Goal: Information Seeking & Learning: Learn about a topic

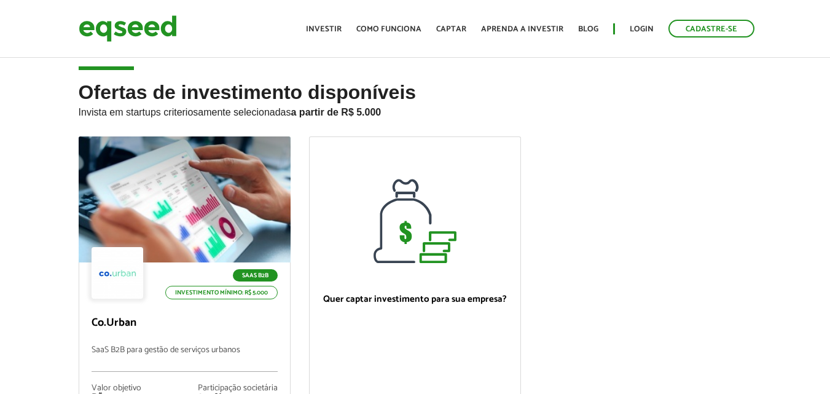
scroll to position [123, 0]
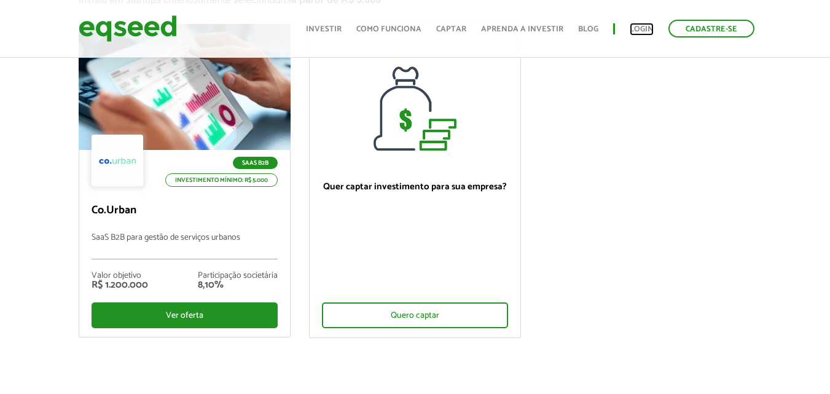
click at [639, 25] on link "Login" at bounding box center [642, 29] width 24 height 8
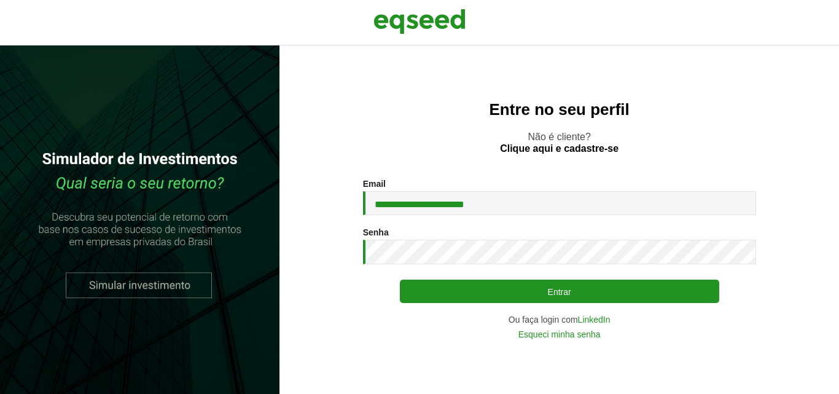
click at [495, 296] on button "Entrar" at bounding box center [559, 291] width 319 height 23
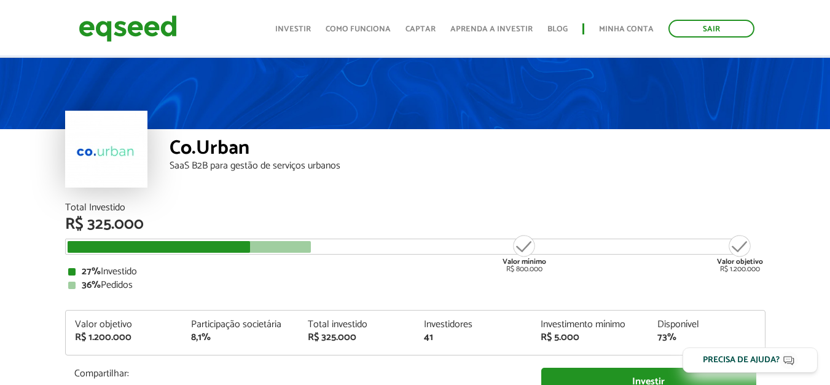
scroll to position [246, 0]
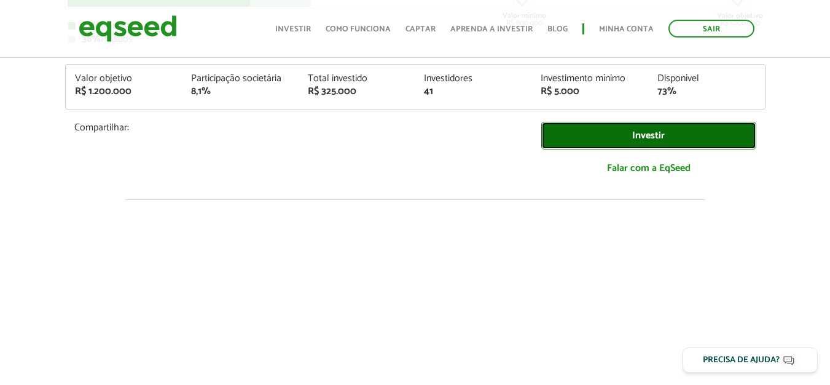
click at [653, 134] on link "Investir" at bounding box center [648, 136] width 215 height 28
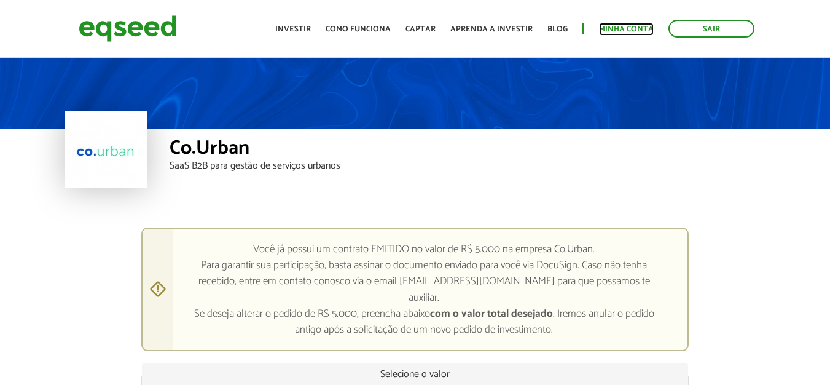
click at [617, 32] on link "Minha conta" at bounding box center [626, 29] width 55 height 8
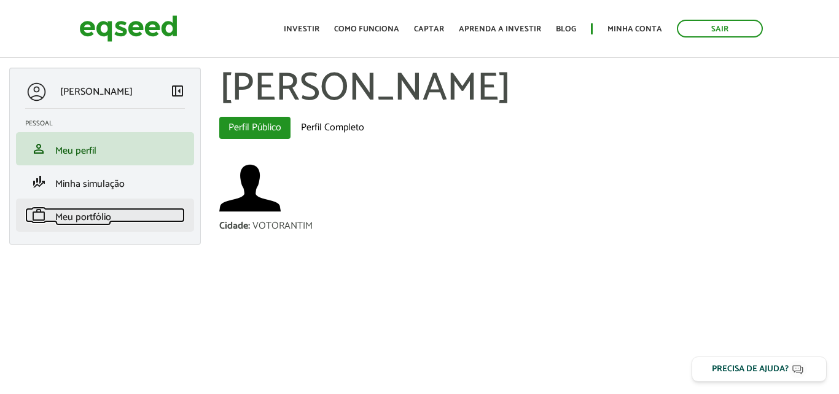
click at [87, 219] on span "Meu portfólio" at bounding box center [83, 217] width 56 height 17
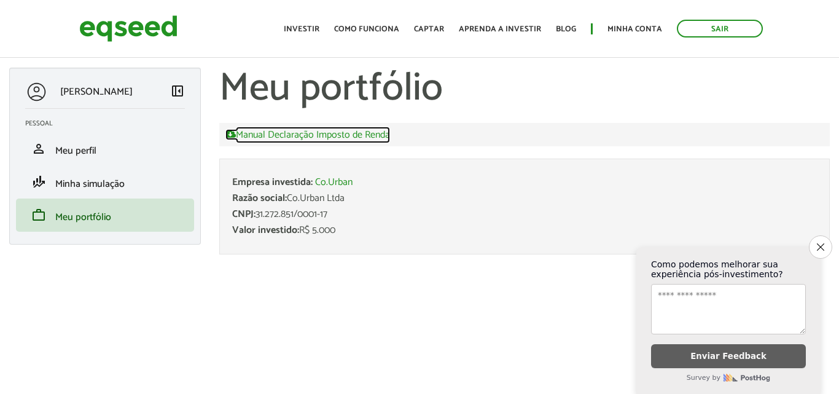
click at [307, 132] on link "Manual Declaração Imposto de Renda" at bounding box center [307, 134] width 165 height 11
click at [76, 90] on p "[PERSON_NAME]" at bounding box center [96, 92] width 72 height 12
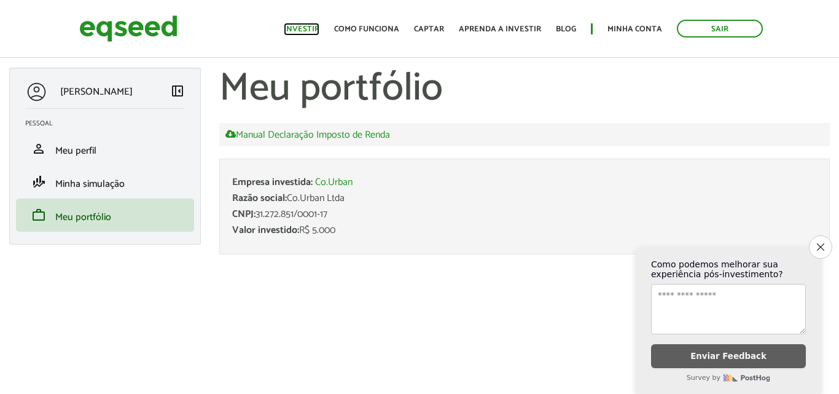
click at [317, 27] on link "Investir" at bounding box center [302, 29] width 36 height 8
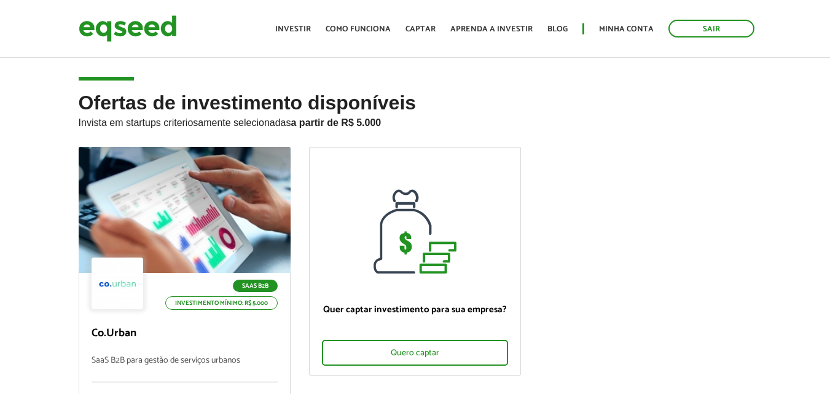
scroll to position [123, 0]
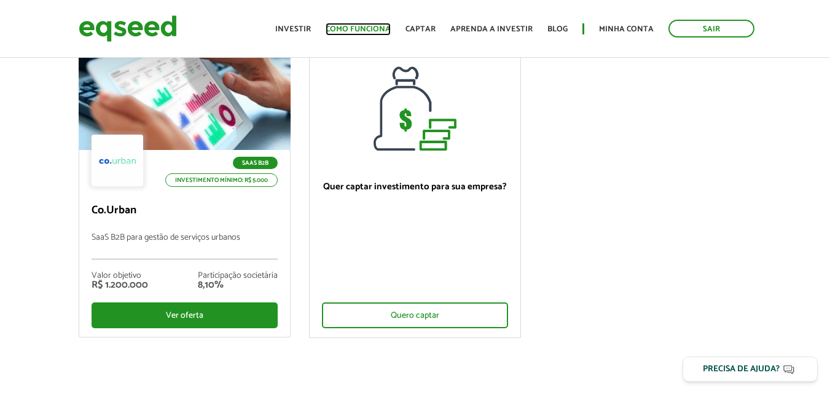
click at [361, 31] on link "Como funciona" at bounding box center [358, 29] width 65 height 8
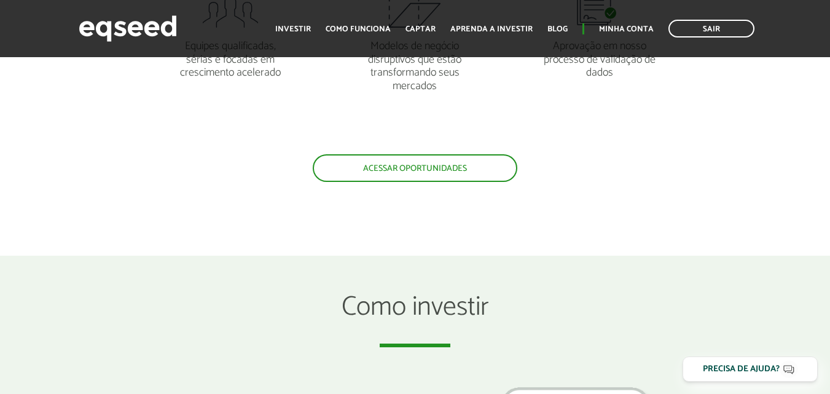
scroll to position [1229, 0]
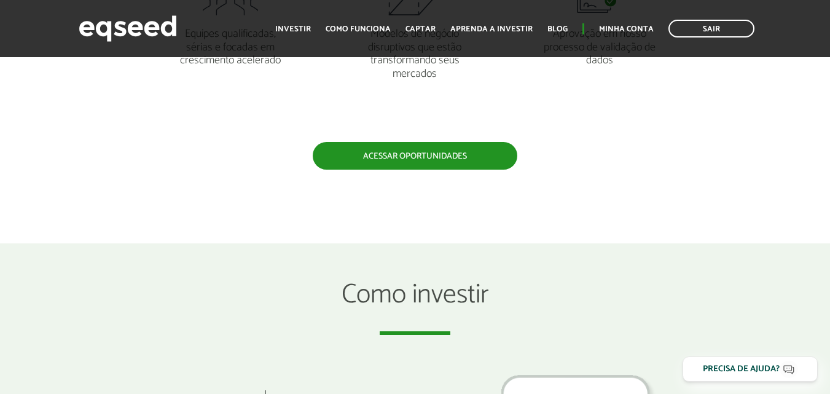
click at [436, 157] on link "Acessar oportunidades" at bounding box center [415, 156] width 205 height 28
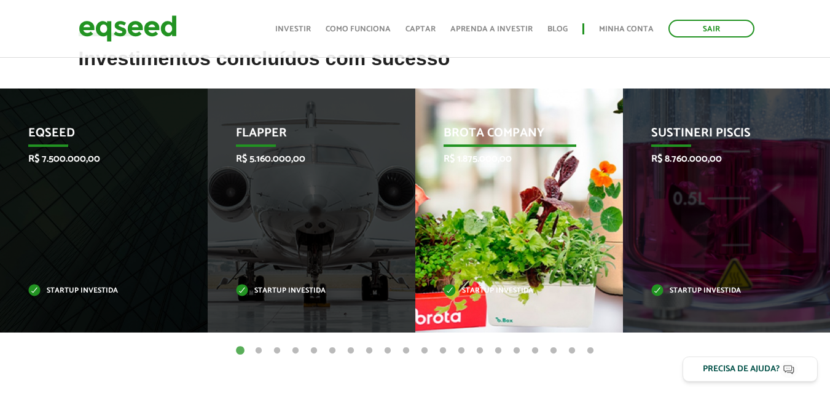
click at [510, 159] on p "R$ 1.875.000,00" at bounding box center [510, 159] width 133 height 12
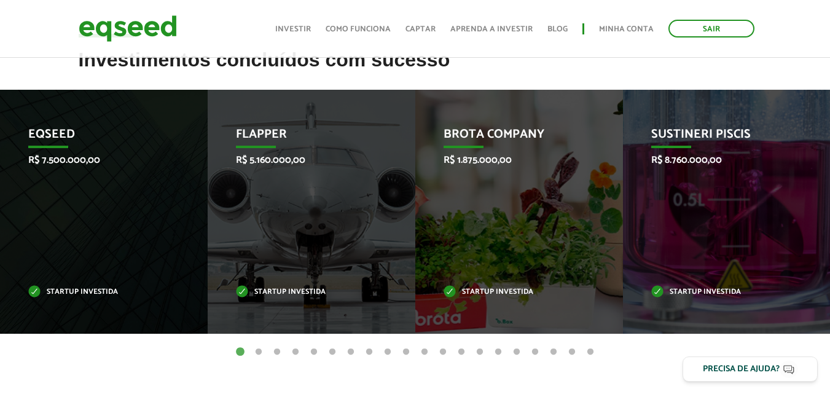
scroll to position [491, 0]
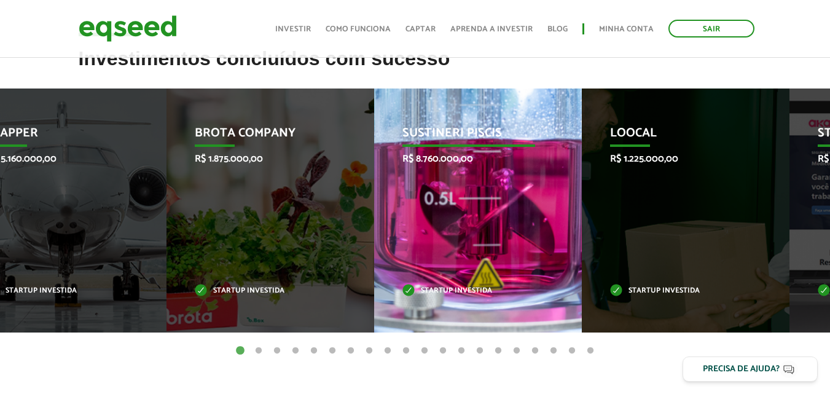
drag, startPoint x: 673, startPoint y: 230, endPoint x: 359, endPoint y: 222, distance: 314.0
click at [374, 224] on div "Sustineri Piscis R$ 8.760.000,00 Startup investida" at bounding box center [468, 210] width 189 height 244
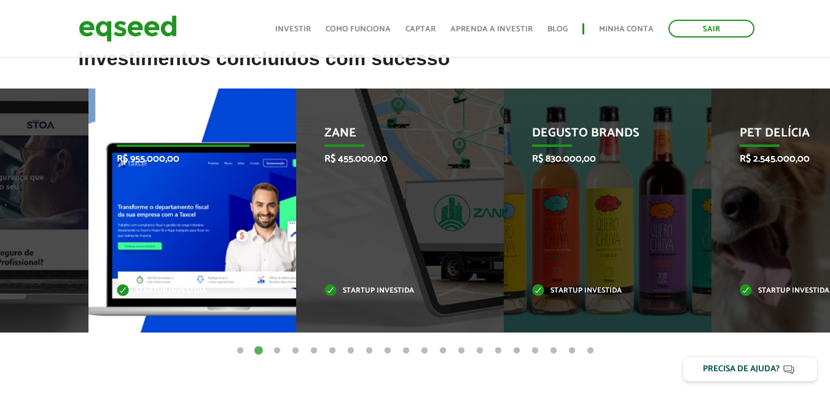
drag, startPoint x: 593, startPoint y: 207, endPoint x: 178, endPoint y: 214, distance: 415.4
click at [176, 214] on div "Taxcel R$ 955.000,00 Startup investida" at bounding box center [182, 210] width 189 height 244
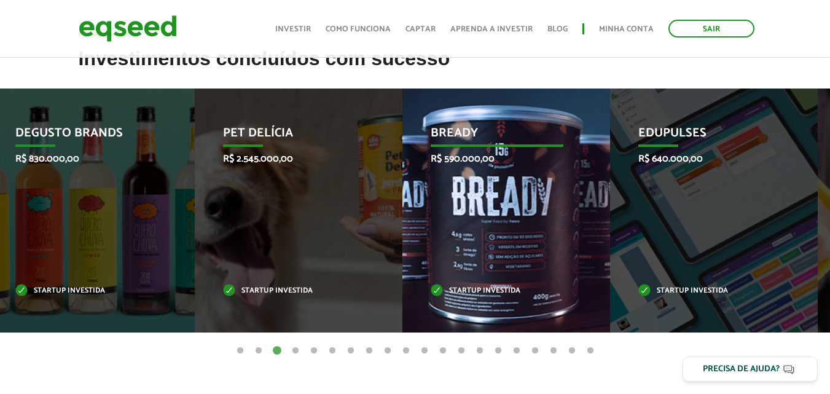
drag, startPoint x: 575, startPoint y: 216, endPoint x: 273, endPoint y: 215, distance: 301.7
click at [402, 216] on div "Bready R$ 590.000,00 Startup investida" at bounding box center [496, 210] width 189 height 244
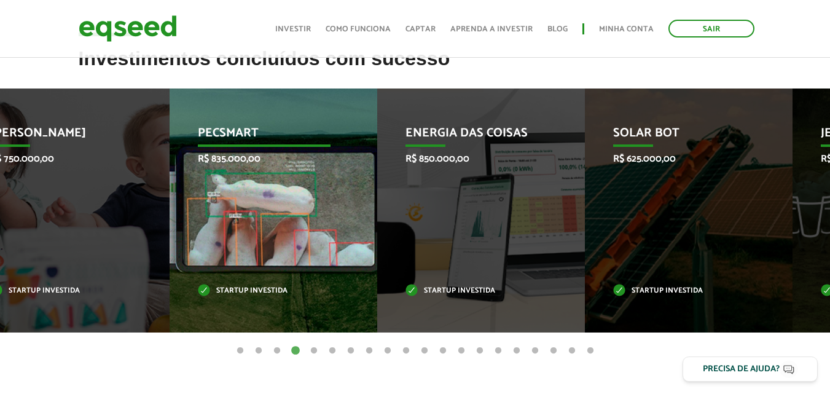
drag, startPoint x: 377, startPoint y: 223, endPoint x: 211, endPoint y: 225, distance: 166.5
click at [214, 225] on div "Pecsmart R$ 835.000,00 Startup investida" at bounding box center [264, 210] width 189 height 244
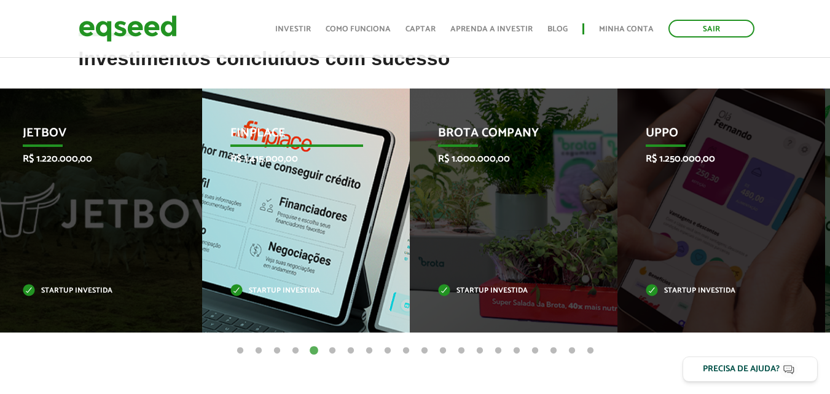
drag, startPoint x: 210, startPoint y: 231, endPoint x: 125, endPoint y: 231, distance: 84.8
click at [202, 232] on div "Finplace R$ 1.415.000,00 Startup investida" at bounding box center [296, 210] width 189 height 244
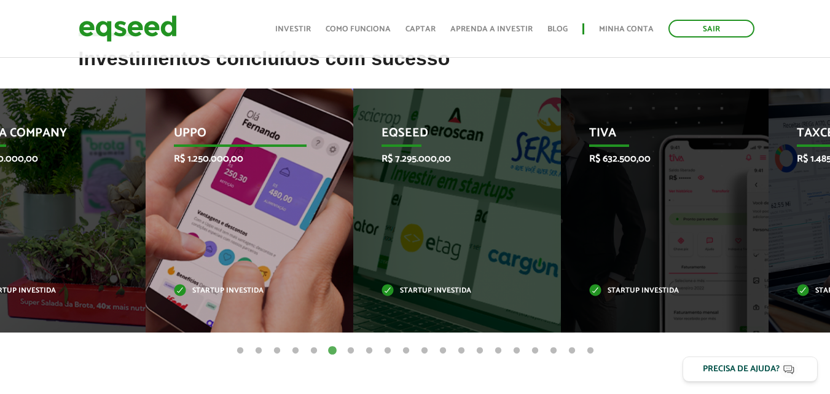
drag, startPoint x: 141, startPoint y: 229, endPoint x: 281, endPoint y: 253, distance: 142.2
click at [281, 253] on div "Uppo R$ 1.250.000,00 Startup investida" at bounding box center [240, 210] width 189 height 244
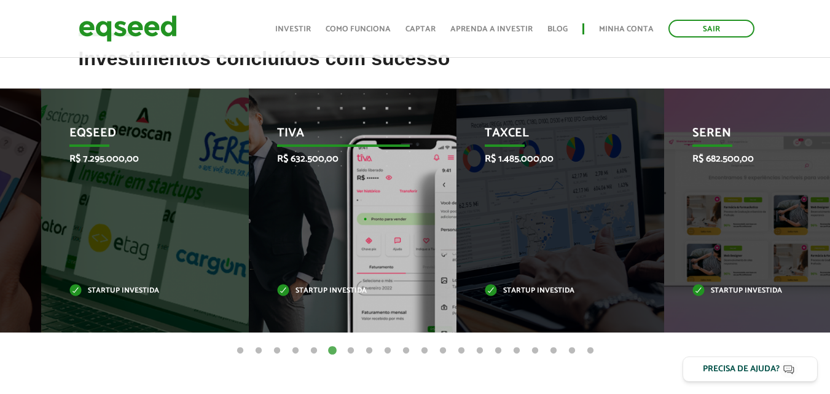
drag, startPoint x: 459, startPoint y: 222, endPoint x: 166, endPoint y: 230, distance: 293.2
click at [249, 230] on div "Tiva R$ 632.500,00 Startup investida" at bounding box center [343, 210] width 189 height 244
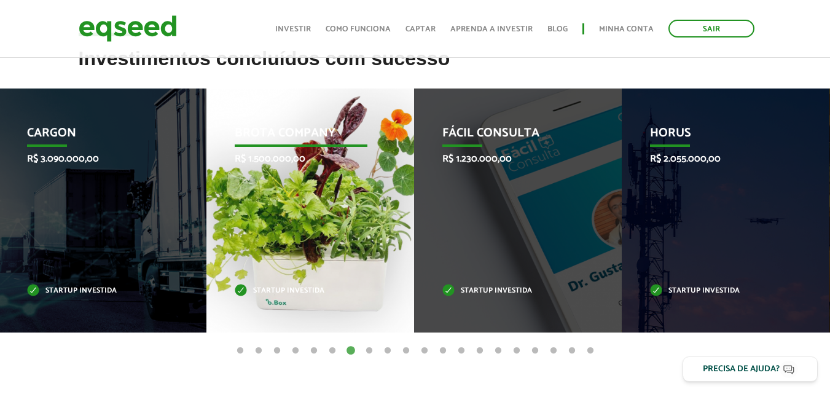
drag, startPoint x: 286, startPoint y: 232, endPoint x: 2, endPoint y: 225, distance: 283.9
click at [206, 226] on div "Brota Company R$ 1.500.000,00 Startup investida" at bounding box center [300, 210] width 189 height 244
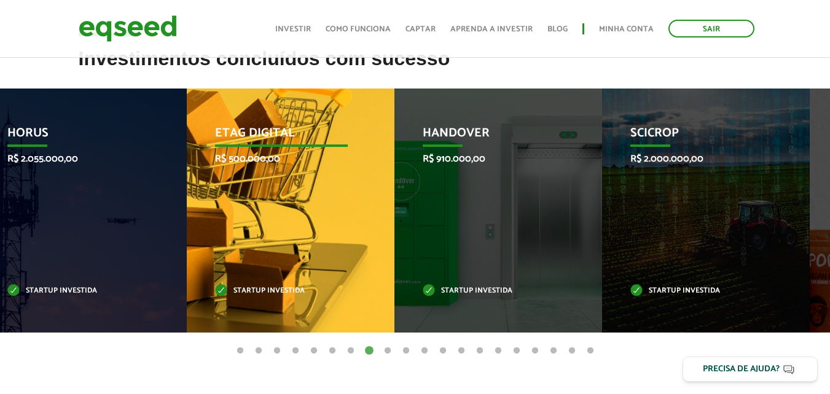
drag, startPoint x: 284, startPoint y: 222, endPoint x: 6, endPoint y: 235, distance: 278.0
click at [187, 238] on div "Etag Digital R$ 500.000,00 Startup investida" at bounding box center [281, 210] width 189 height 244
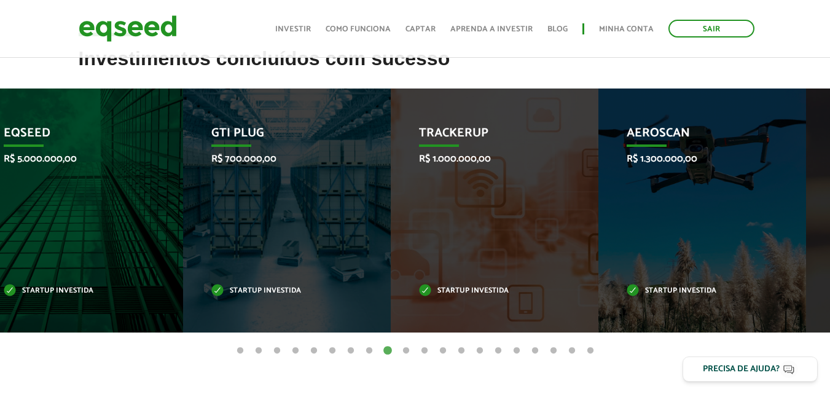
drag, startPoint x: 399, startPoint y: 231, endPoint x: 122, endPoint y: 225, distance: 277.1
click at [133, 228] on li "EqSeed R$ 5.000.000,00 Startup investida" at bounding box center [79, 210] width 208 height 244
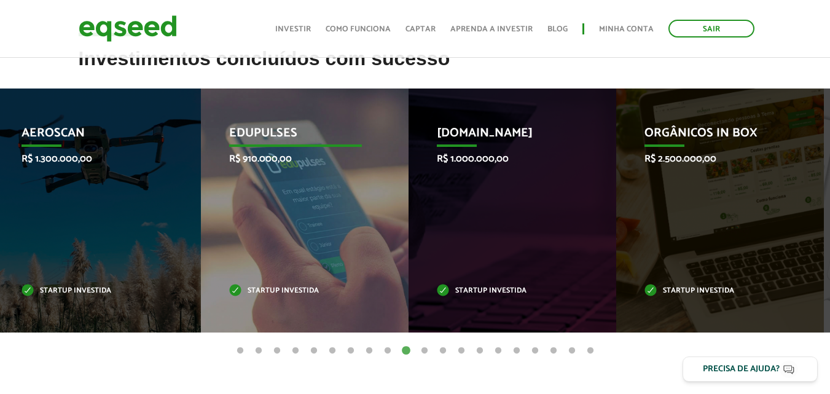
drag, startPoint x: 303, startPoint y: 210, endPoint x: 0, endPoint y: 222, distance: 303.1
click at [201, 222] on div "Edupulses R$ 910.000,00 Startup investida" at bounding box center [295, 210] width 189 height 244
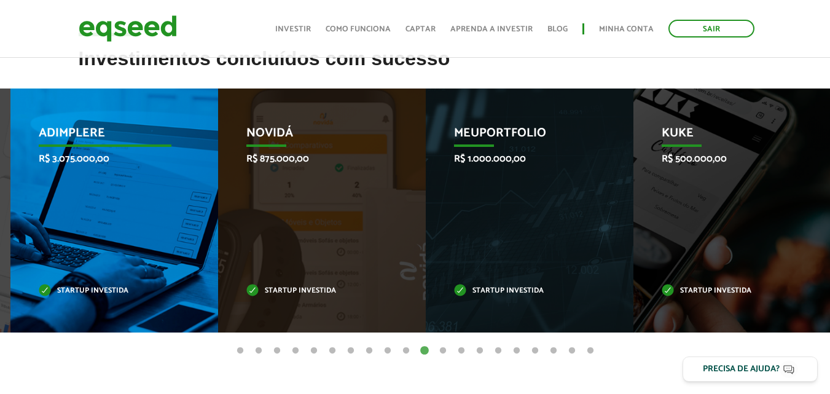
drag, startPoint x: 135, startPoint y: 214, endPoint x: 0, endPoint y: 208, distance: 135.3
click at [10, 208] on div "Adimplere R$ 3.075.000,00 Startup investida" at bounding box center [104, 210] width 189 height 244
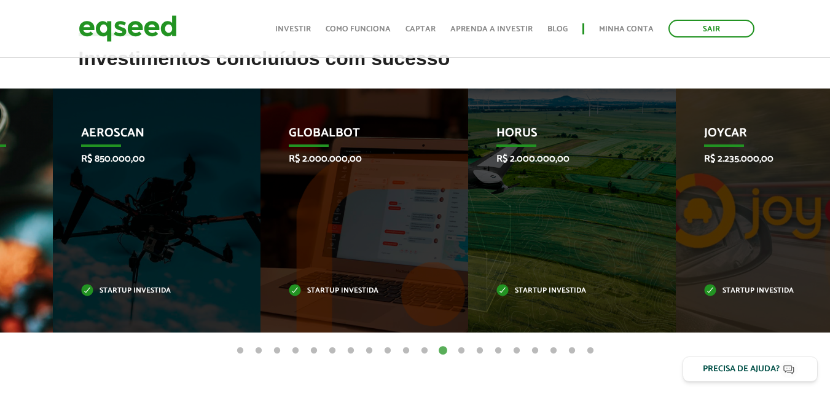
drag, startPoint x: 155, startPoint y: 202, endPoint x: 14, endPoint y: 213, distance: 141.1
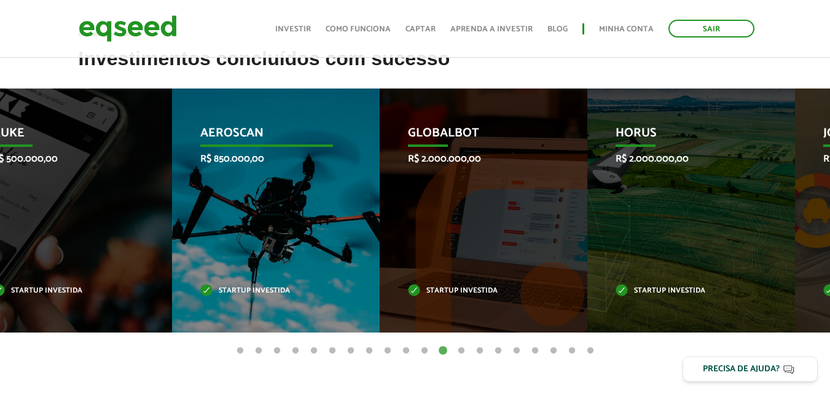
drag, startPoint x: 345, startPoint y: 229, endPoint x: 7, endPoint y: 227, distance: 338.5
click at [172, 227] on div "Aeroscan R$ 850.000,00 Startup investida" at bounding box center [266, 210] width 189 height 244
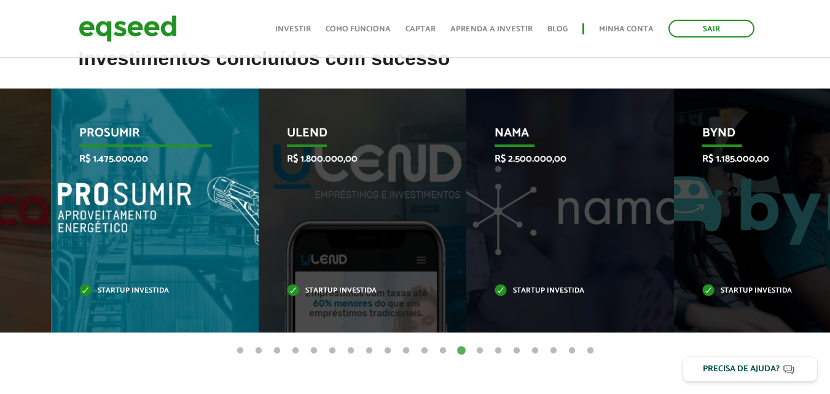
drag, startPoint x: 151, startPoint y: 229, endPoint x: 0, endPoint y: 228, distance: 151.1
click at [51, 228] on div "PROSUMIR R$ 1.475.000,00 Startup investida" at bounding box center [145, 210] width 189 height 244
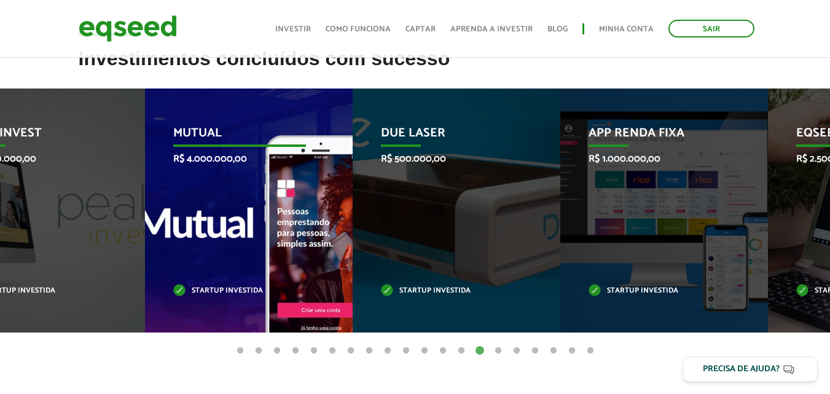
drag, startPoint x: 342, startPoint y: 234, endPoint x: 168, endPoint y: 227, distance: 174.0
click at [203, 232] on div "Mutual R$ 4.000.000,00 Startup investida" at bounding box center [239, 210] width 189 height 244
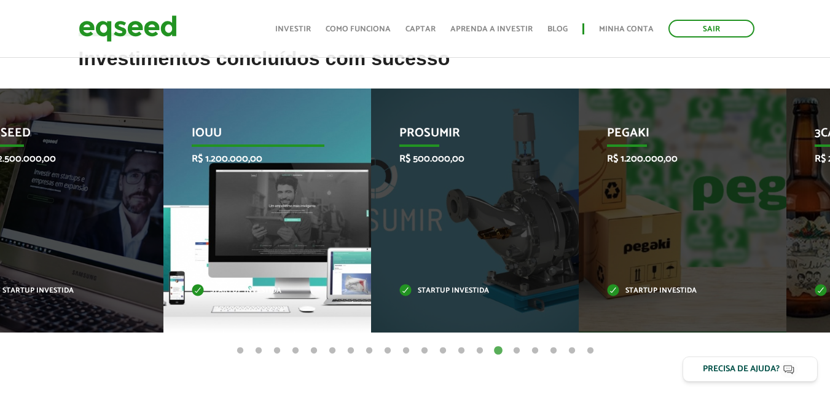
drag, startPoint x: 512, startPoint y: 219, endPoint x: 241, endPoint y: 214, distance: 271.6
click at [245, 216] on div "IOUU R$ 1.200.000,00 Startup investida" at bounding box center [257, 210] width 189 height 244
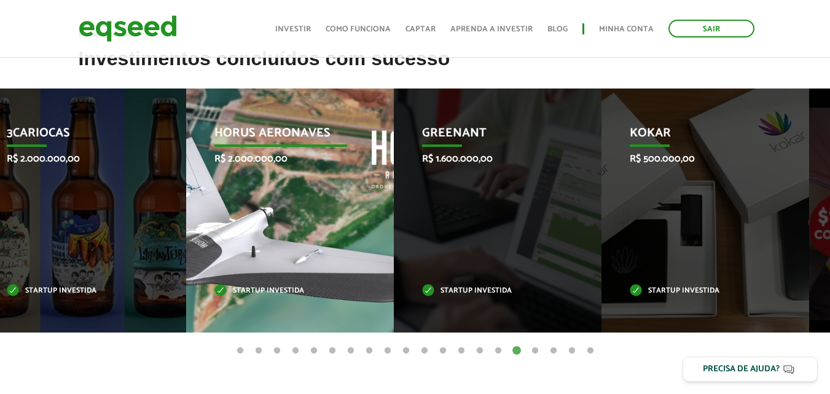
drag, startPoint x: 536, startPoint y: 228, endPoint x: 193, endPoint y: 208, distance: 343.4
click at [213, 213] on div "Horus Aeronaves R$ 2.000.000,00 Startup investida" at bounding box center [280, 210] width 189 height 244
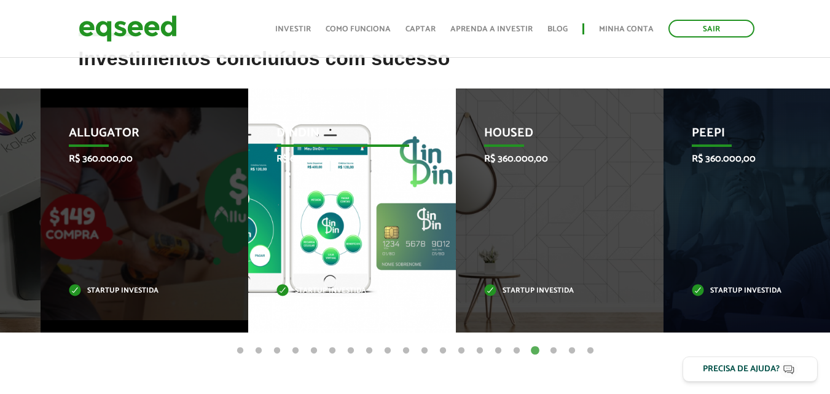
drag, startPoint x: 358, startPoint y: 222, endPoint x: 85, endPoint y: 219, distance: 273.4
click at [248, 219] on div "DinDin R$ 600.000,00 Startup investida" at bounding box center [342, 210] width 189 height 244
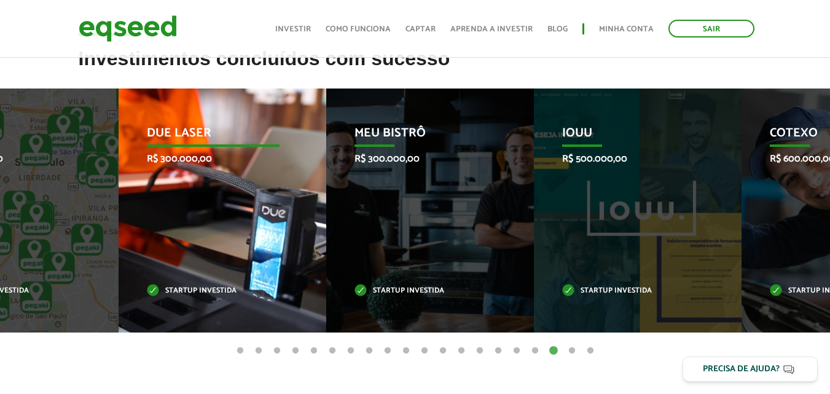
drag, startPoint x: 415, startPoint y: 222, endPoint x: 0, endPoint y: 225, distance: 414.7
click at [119, 227] on div "Due Laser R$ 300.000,00 Startup investida" at bounding box center [213, 210] width 189 height 244
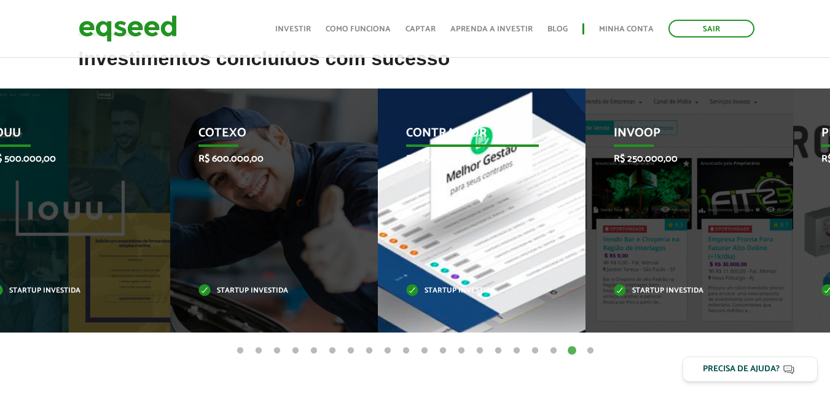
drag, startPoint x: 507, startPoint y: 240, endPoint x: 0, endPoint y: 232, distance: 507.5
click at [378, 232] on div "Contraktor R$ 450.000,00 Startup investida" at bounding box center [472, 210] width 189 height 244
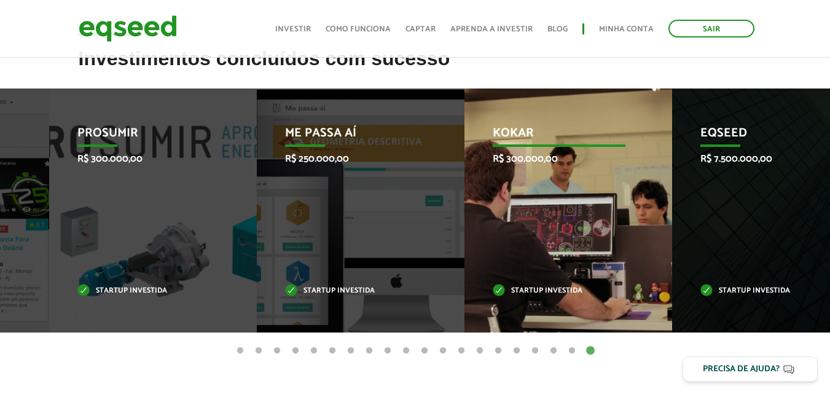
drag, startPoint x: 619, startPoint y: 248, endPoint x: 355, endPoint y: 248, distance: 263.6
click at [464, 248] on div "Kokar R$ 300.000,00 Startup investida" at bounding box center [558, 210] width 189 height 244
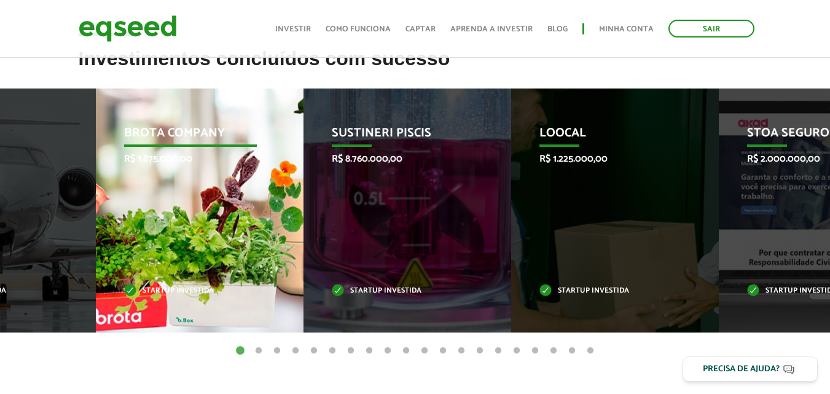
drag, startPoint x: 526, startPoint y: 240, endPoint x: 177, endPoint y: 246, distance: 349.0
click at [189, 246] on div "Brota Company R$ 1.875.000,00 Startup investida" at bounding box center [190, 210] width 189 height 244
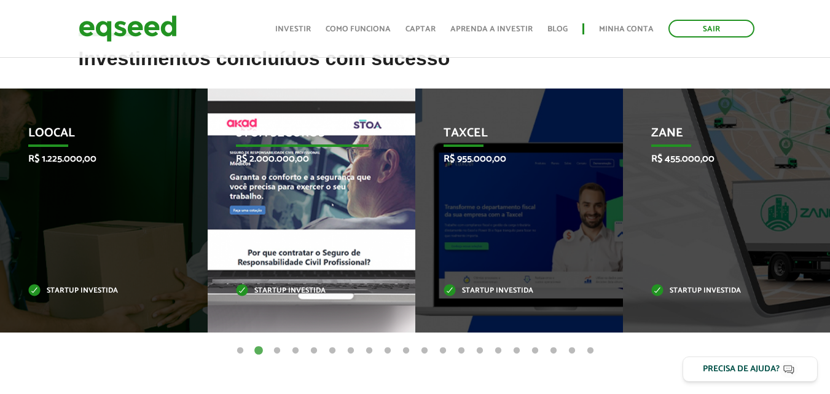
scroll to position [0, 0]
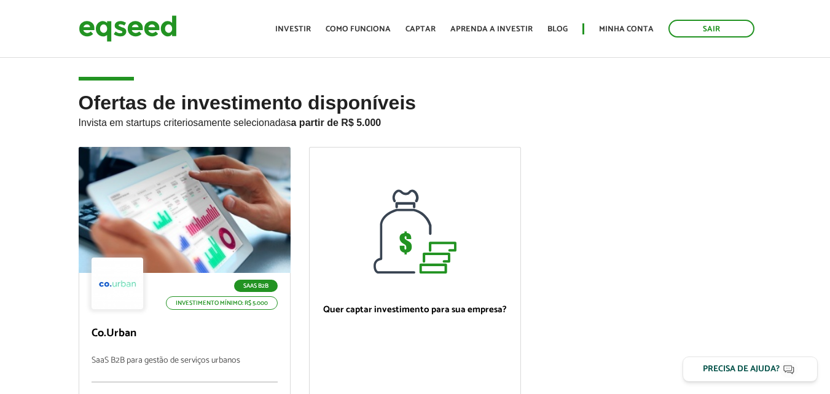
click at [354, 36] on ul "Início Investir Como funciona Captar Aprenda a investir Blog Minha conta Sair" at bounding box center [514, 29] width 491 height 18
click at [356, 29] on link "Como funciona" at bounding box center [358, 29] width 65 height 8
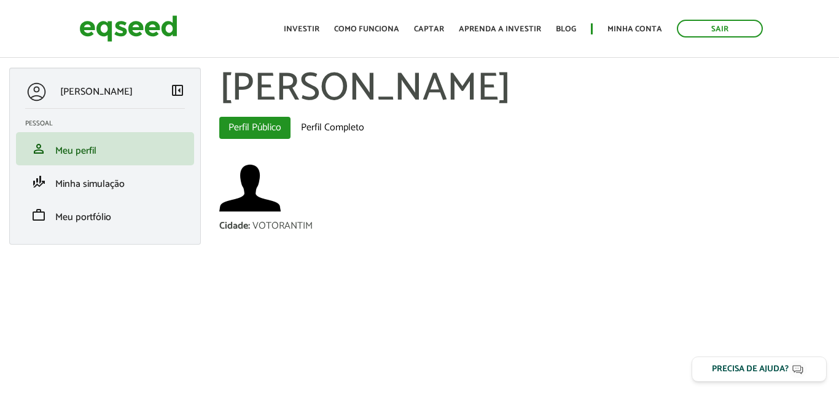
click at [181, 89] on span "left_panel_close" at bounding box center [177, 90] width 15 height 15
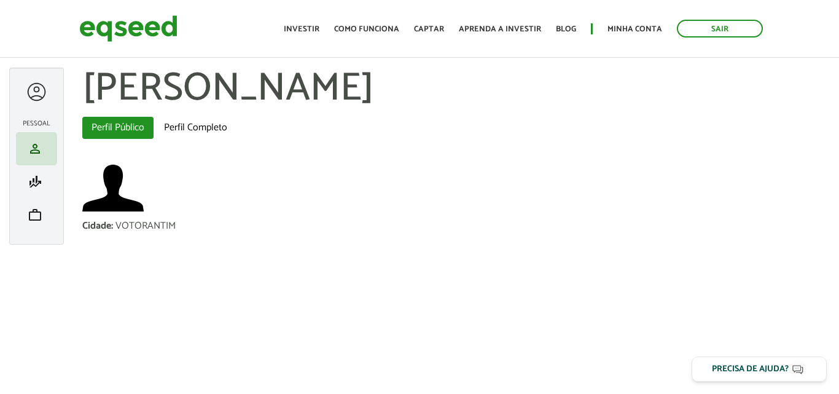
click at [42, 95] on div at bounding box center [36, 91] width 23 height 23
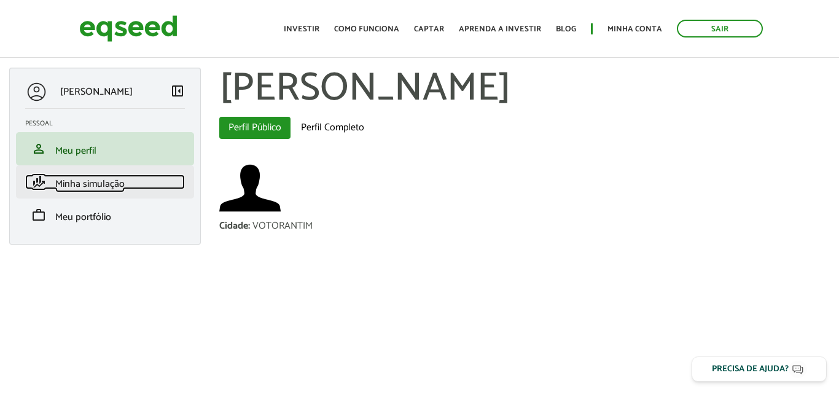
click at [62, 178] on span "Minha simulação" at bounding box center [89, 184] width 69 height 17
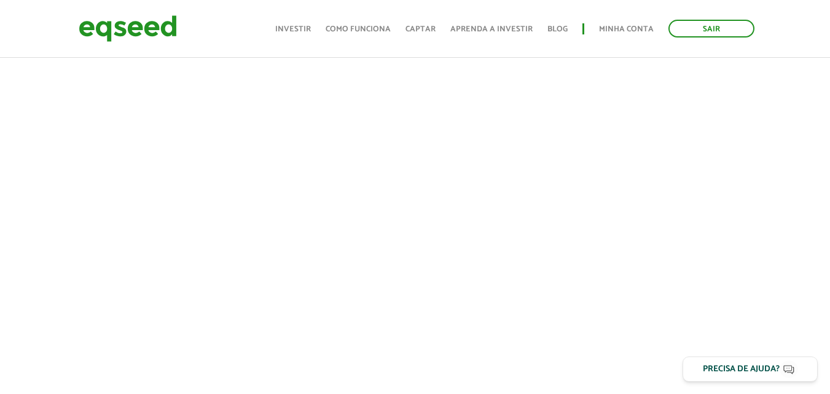
scroll to position [402, 0]
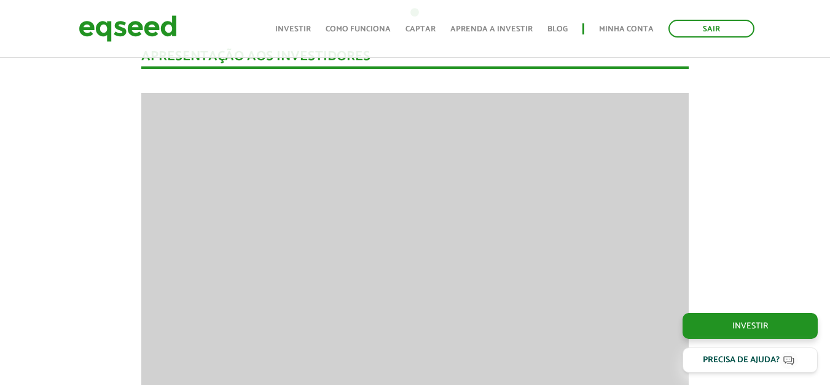
scroll to position [1111, 0]
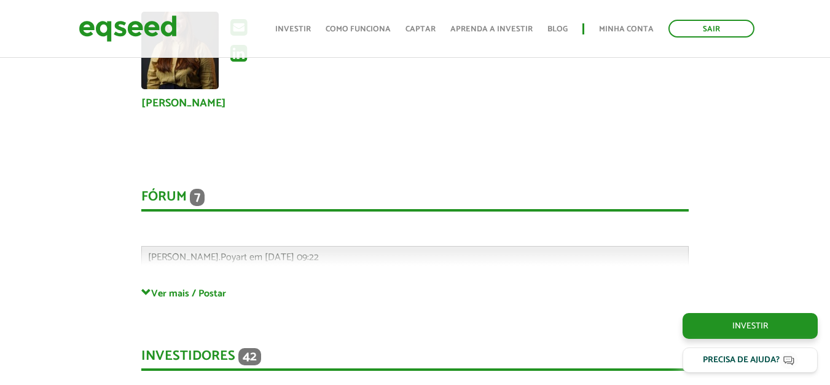
scroll to position [2856, 0]
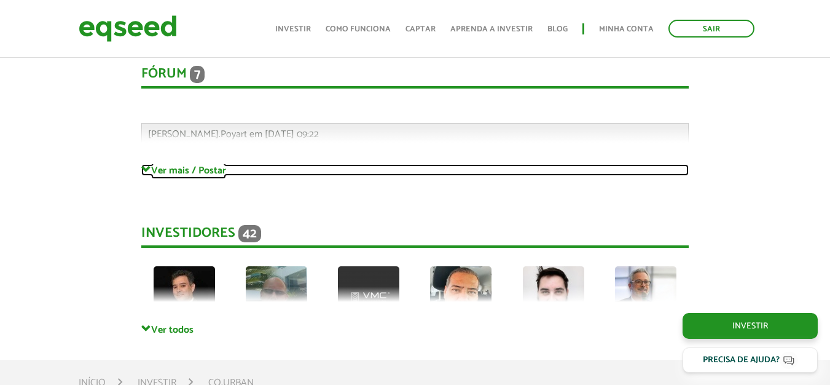
click at [143, 166] on span at bounding box center [146, 170] width 10 height 10
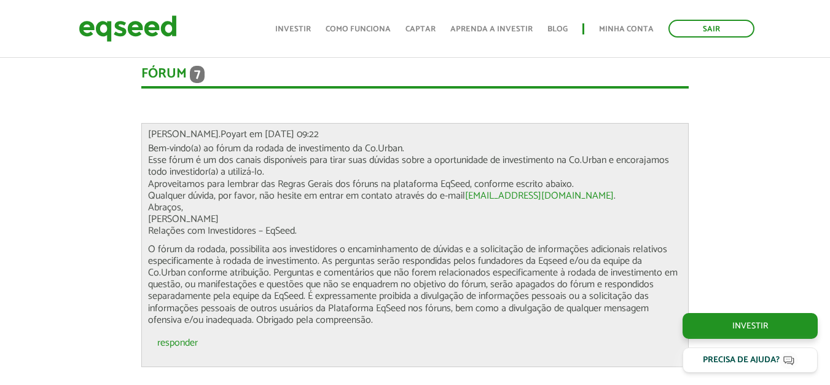
click at [348, 202] on p "Bem-vindo(a) ao fórum da rodada de investimento da Co.Urban. Esse fórum é um do…" at bounding box center [415, 190] width 534 height 95
click at [586, 230] on p "Bem-vindo(a) ao fórum da rodada de investimento da Co.Urban. Esse fórum é um do…" at bounding box center [415, 190] width 534 height 95
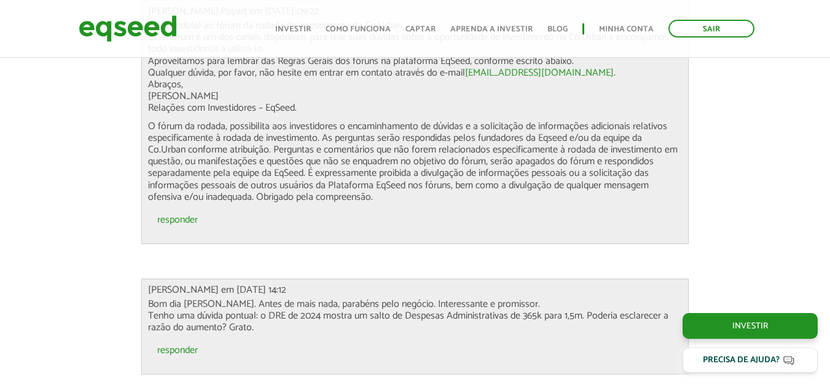
scroll to position [3102, 0]
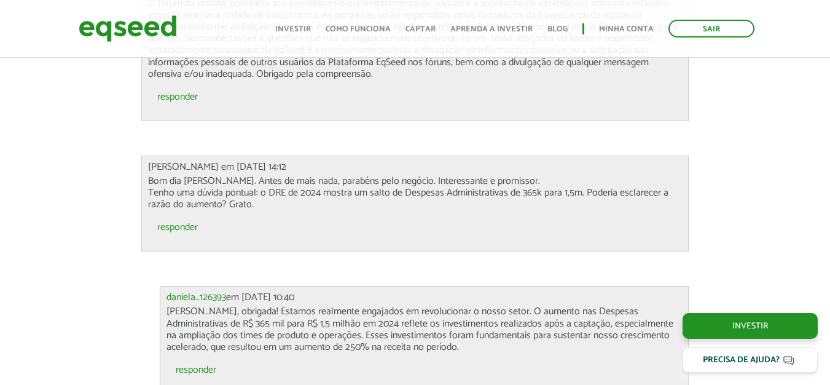
click at [472, 226] on ul "responder" at bounding box center [415, 230] width 534 height 28
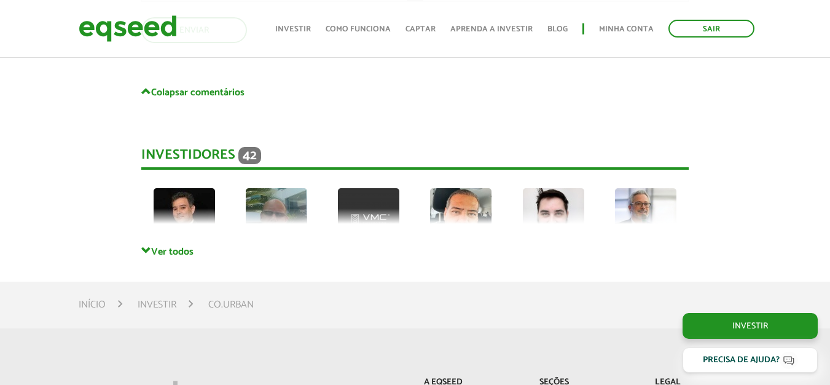
scroll to position [4282, 0]
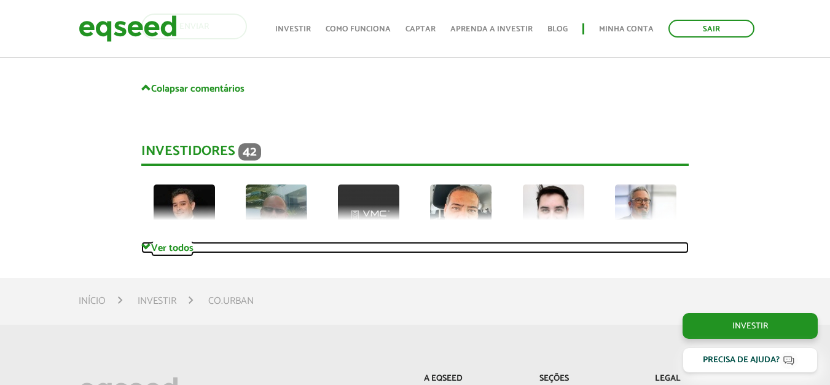
click at [181, 248] on link "Ver todos" at bounding box center [414, 247] width 547 height 12
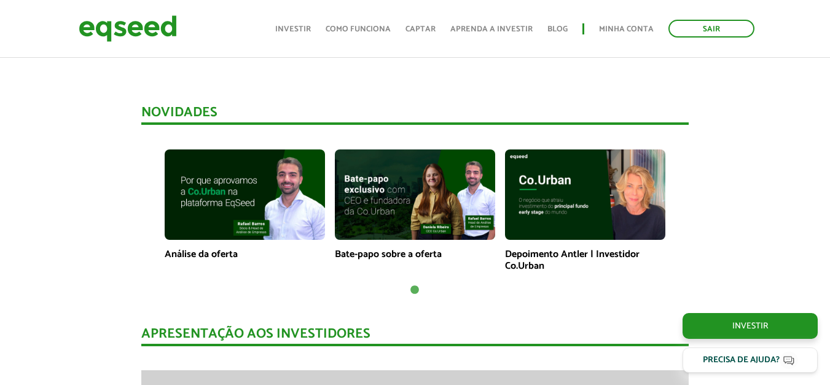
scroll to position [794, 0]
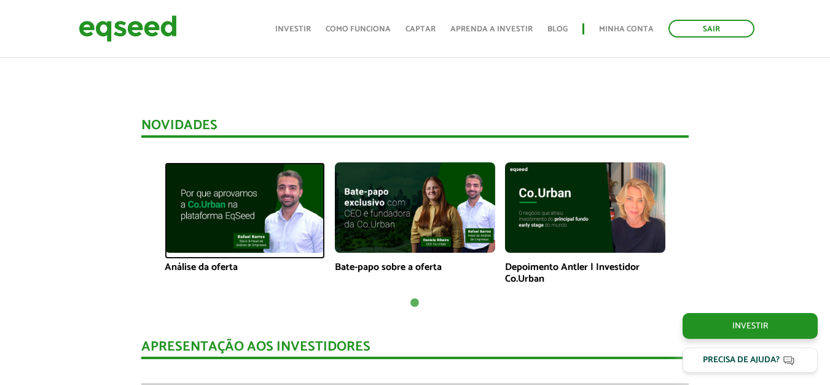
click at [230, 205] on img at bounding box center [245, 207] width 160 height 90
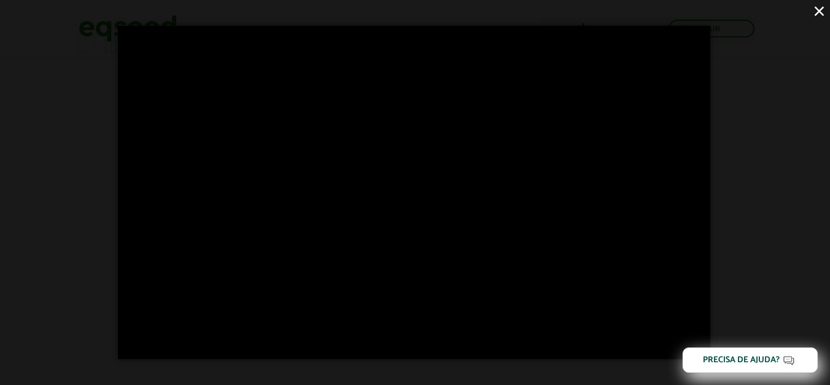
scroll to position [303, 0]
click at [820, 14] on button "×" at bounding box center [820, 11] width 22 height 22
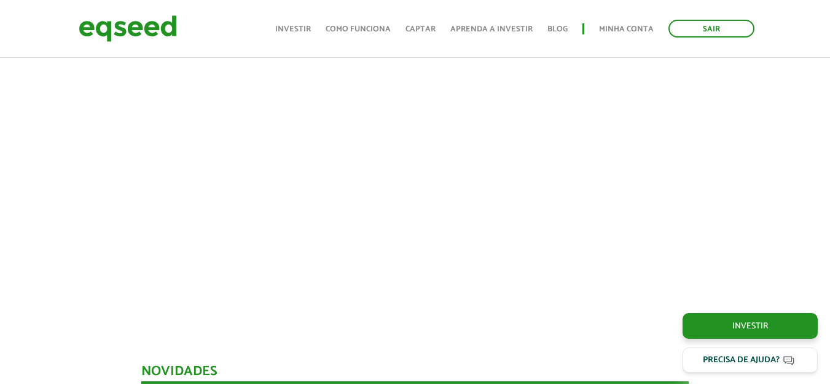
scroll to position [794, 0]
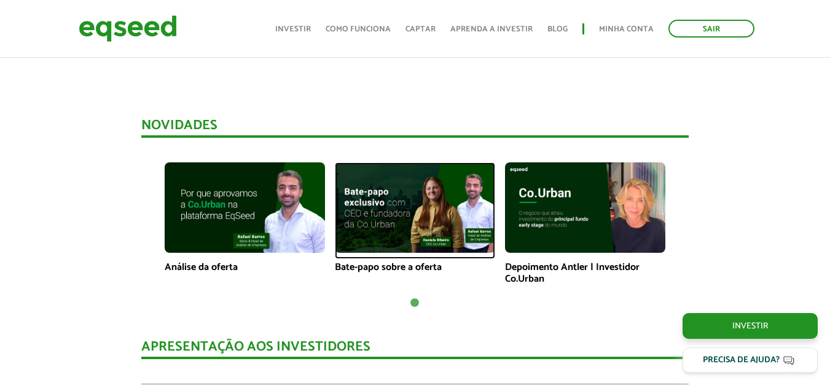
click at [429, 207] on img at bounding box center [415, 207] width 160 height 90
